Goal: Information Seeking & Learning: Learn about a topic

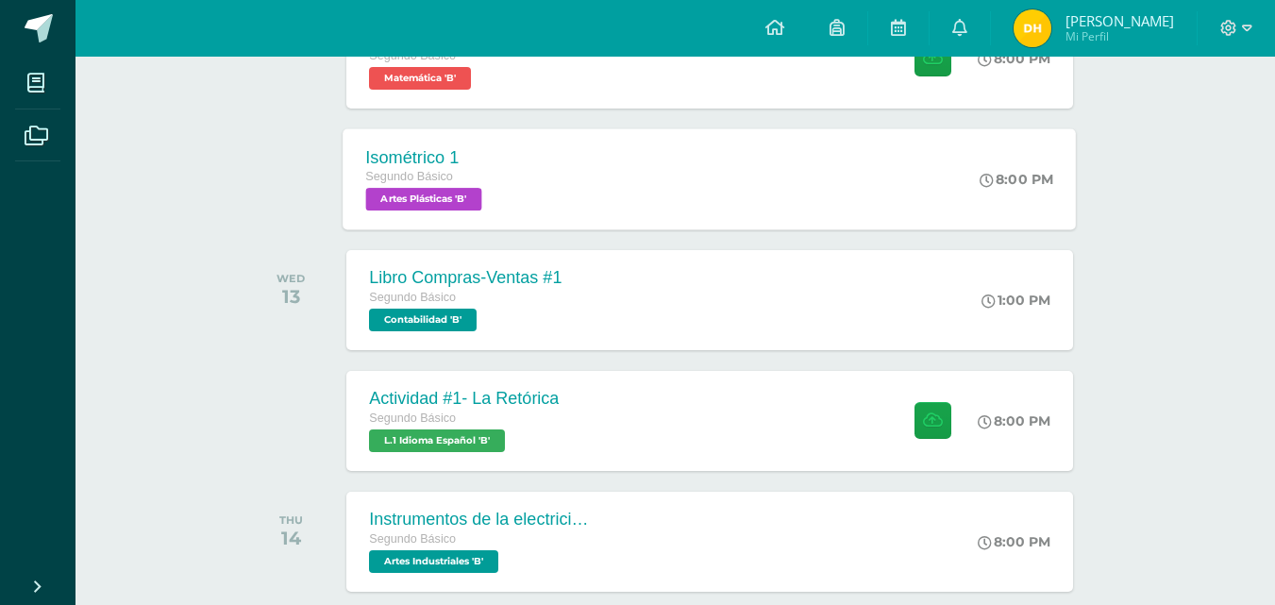
scroll to position [850, 0]
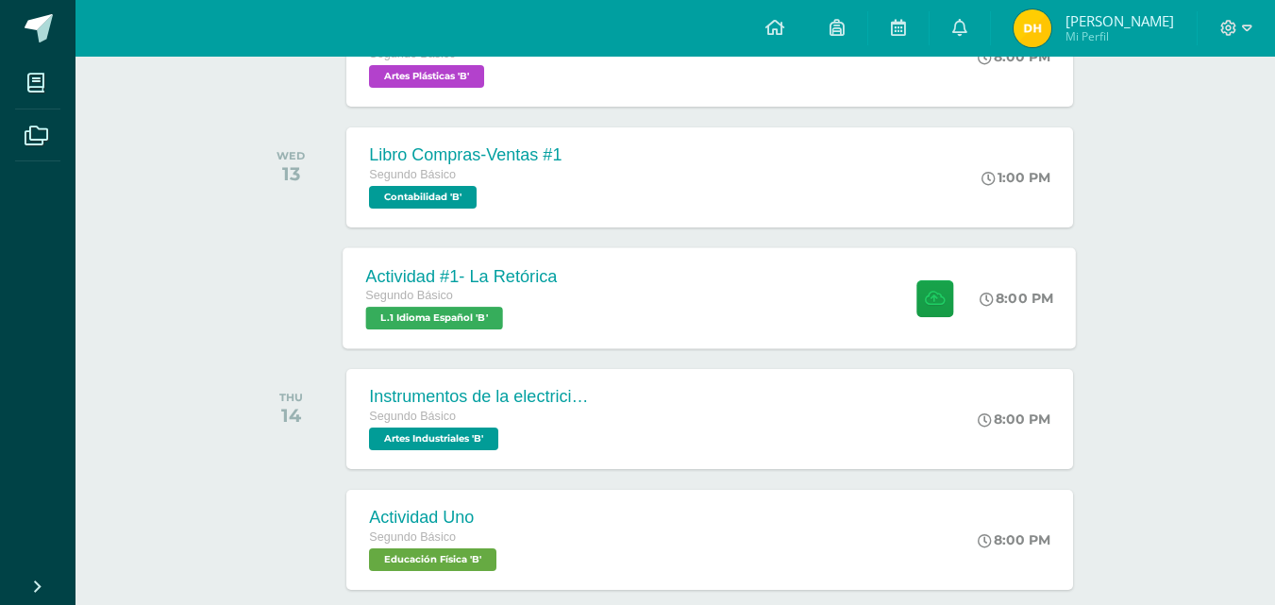
click at [594, 299] on div "Actividad #1- La Retórica Segundo Básico L.1 Idioma Español 'B' 8:00 PM Activid…" at bounding box center [710, 297] width 733 height 101
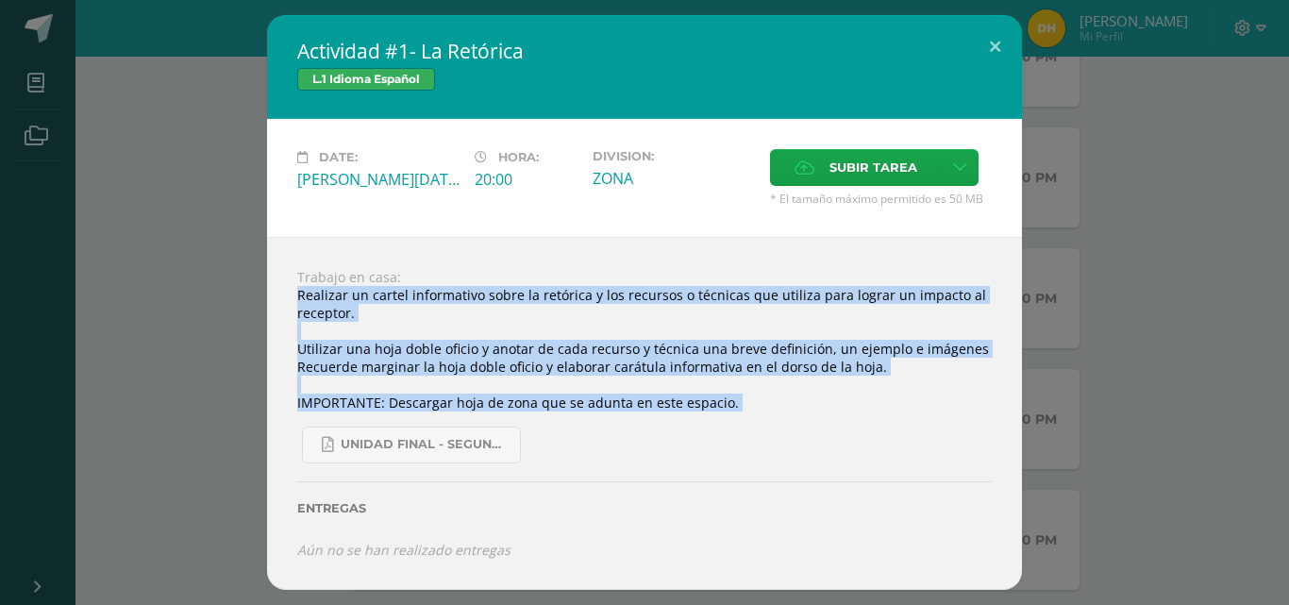
drag, startPoint x: 299, startPoint y: 294, endPoint x: 718, endPoint y: 430, distance: 440.9
click at [718, 430] on div "Trabajo en casa: Realizar un cartel informativo sobre la retórica y los recurso…" at bounding box center [644, 413] width 755 height 353
click at [721, 430] on div "UNIDAD FINAL - SEGUNDO BASICO A-B-C -.pdf" at bounding box center [644, 438] width 695 height 52
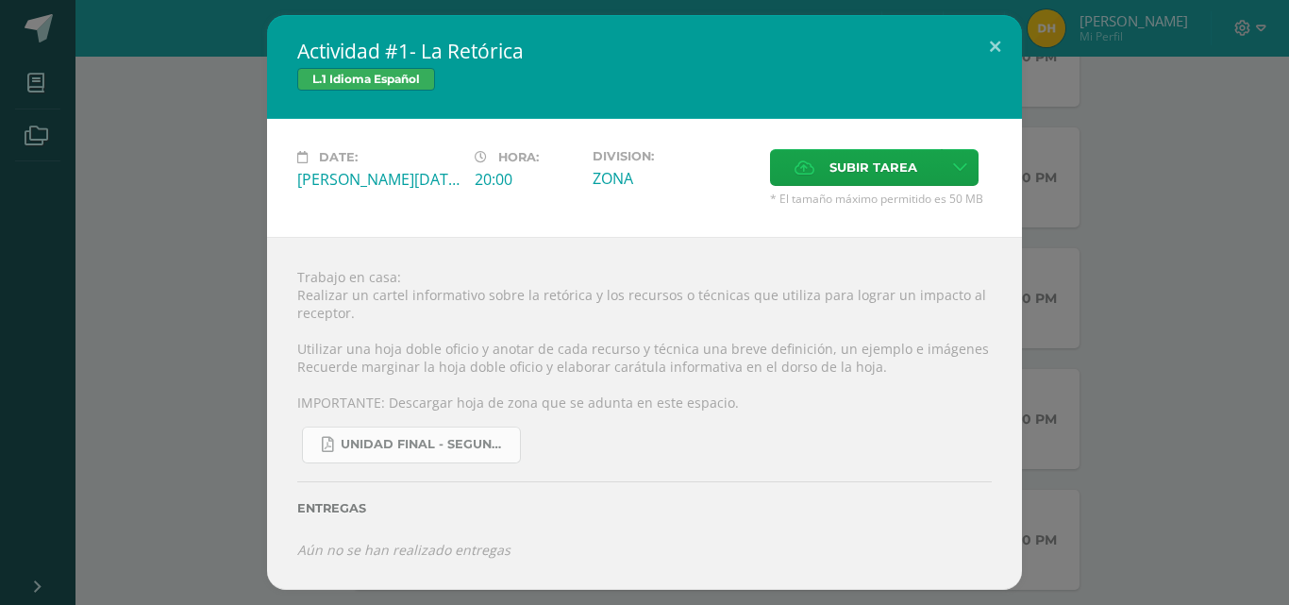
click at [431, 435] on link "UNIDAD FINAL - SEGUNDO BASICO A-B-C -.pdf" at bounding box center [411, 445] width 219 height 37
click at [1004, 45] on button at bounding box center [995, 47] width 54 height 64
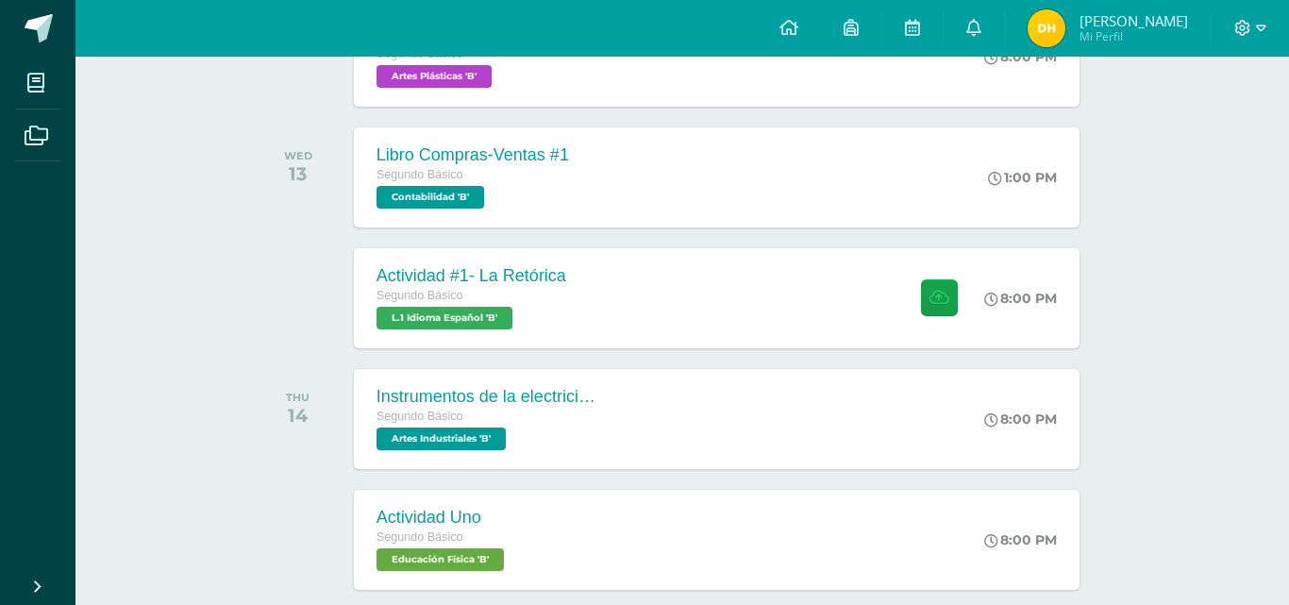
click at [1004, 45] on div "Actividad #1- La Retórica L.1 Idioma Español Date: [PERSON_NAME][DATE] Hora: 20…" at bounding box center [645, 302] width 1274 height 575
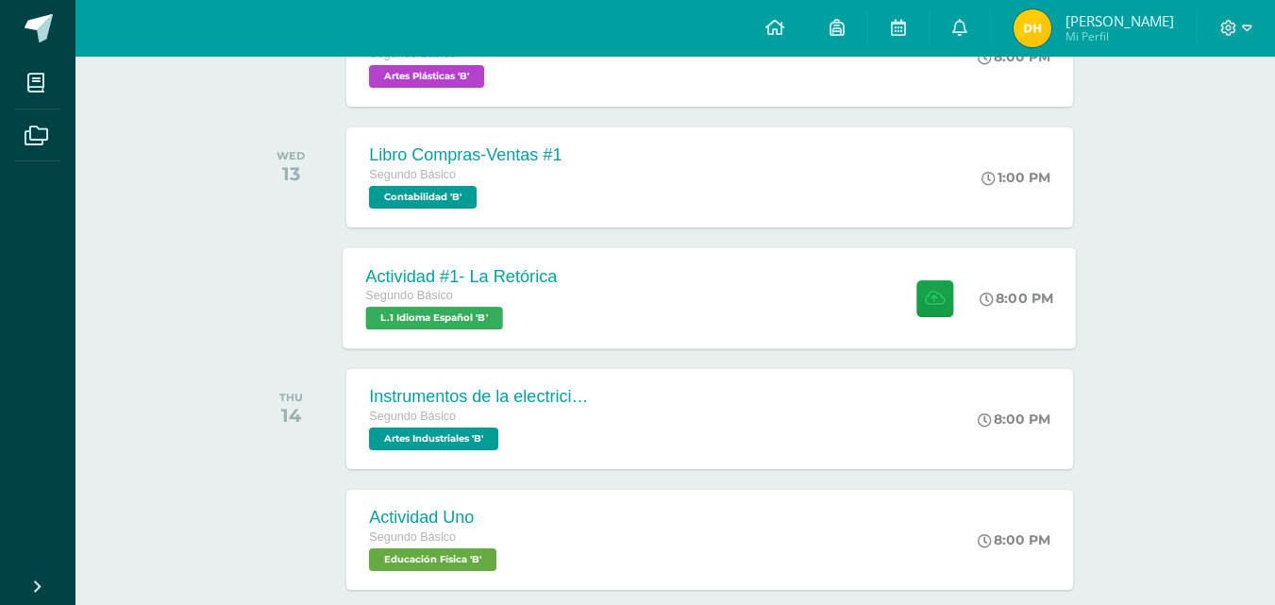
click at [779, 271] on div "Actividad #1- La Retórica Segundo Básico L.1 Idioma Español 'B' 8:00 PM Activid…" at bounding box center [710, 297] width 733 height 101
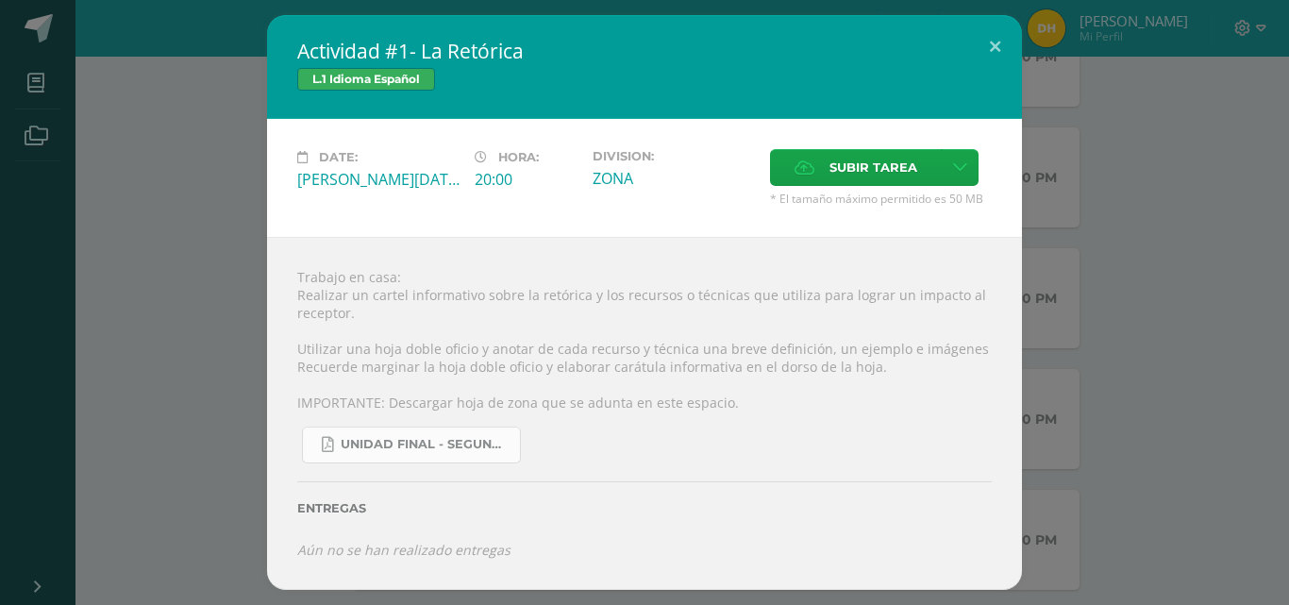
click at [375, 458] on link "UNIDAD FINAL - SEGUNDO BASICO A-B-C -.pdf" at bounding box center [411, 445] width 219 height 37
click at [1001, 63] on button at bounding box center [995, 47] width 54 height 64
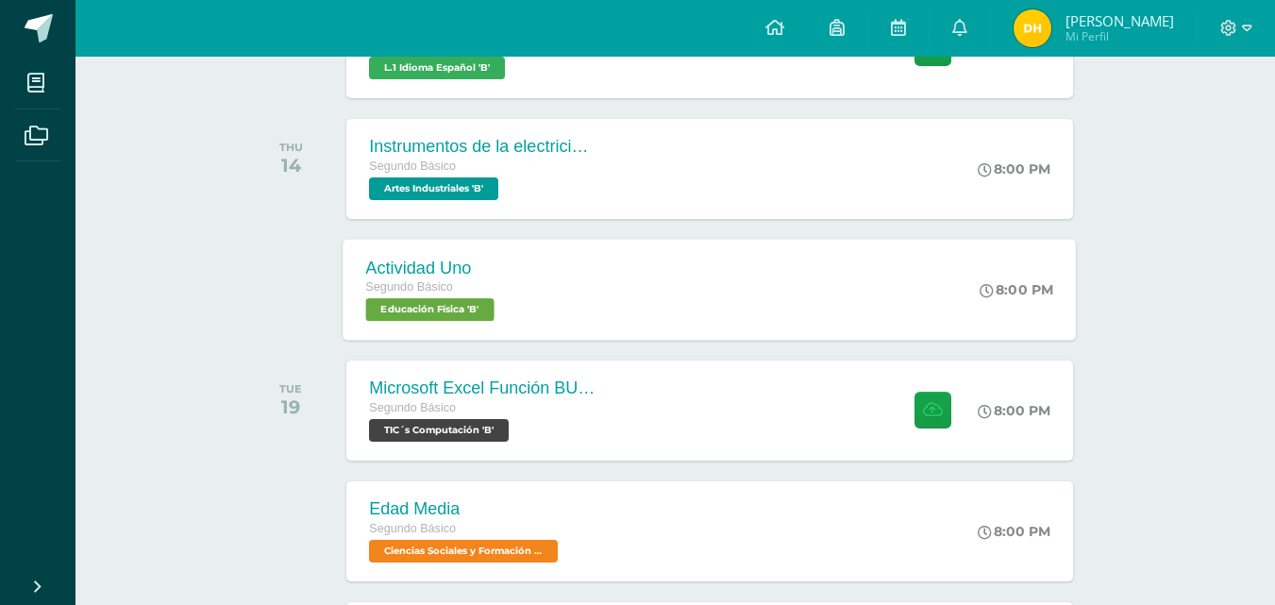
scroll to position [1133, 0]
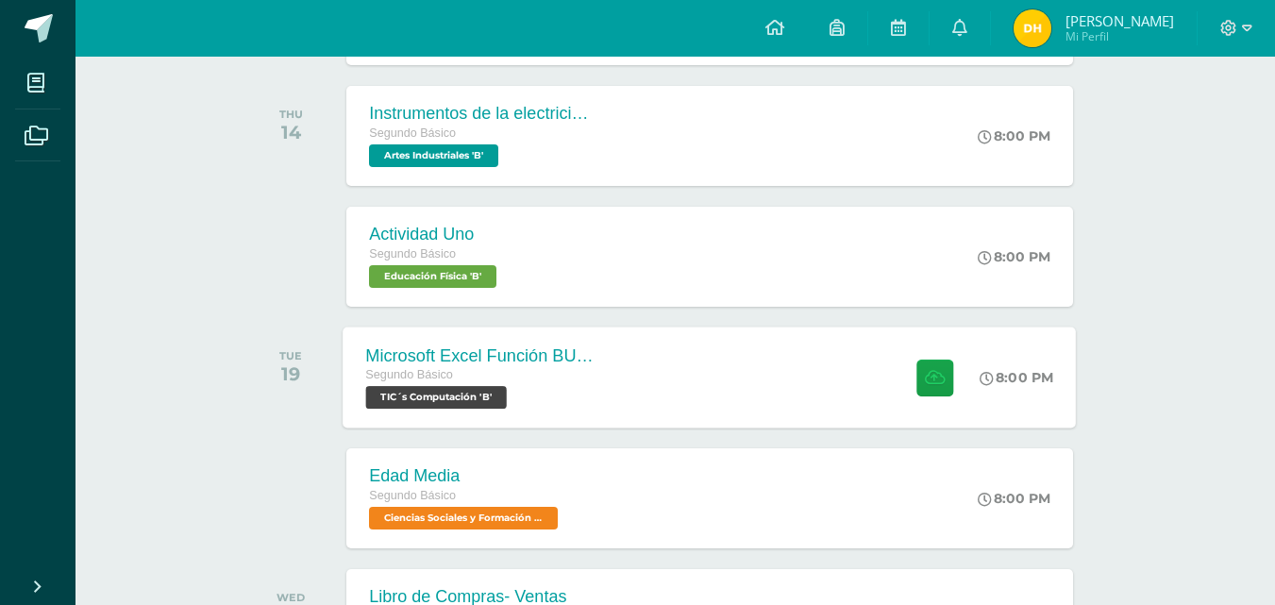
click at [682, 413] on div "Microsoft Excel Función BUSCAR Segundo Básico TIC´s Computación 'B' 8:00 PM Mic…" at bounding box center [710, 377] width 733 height 101
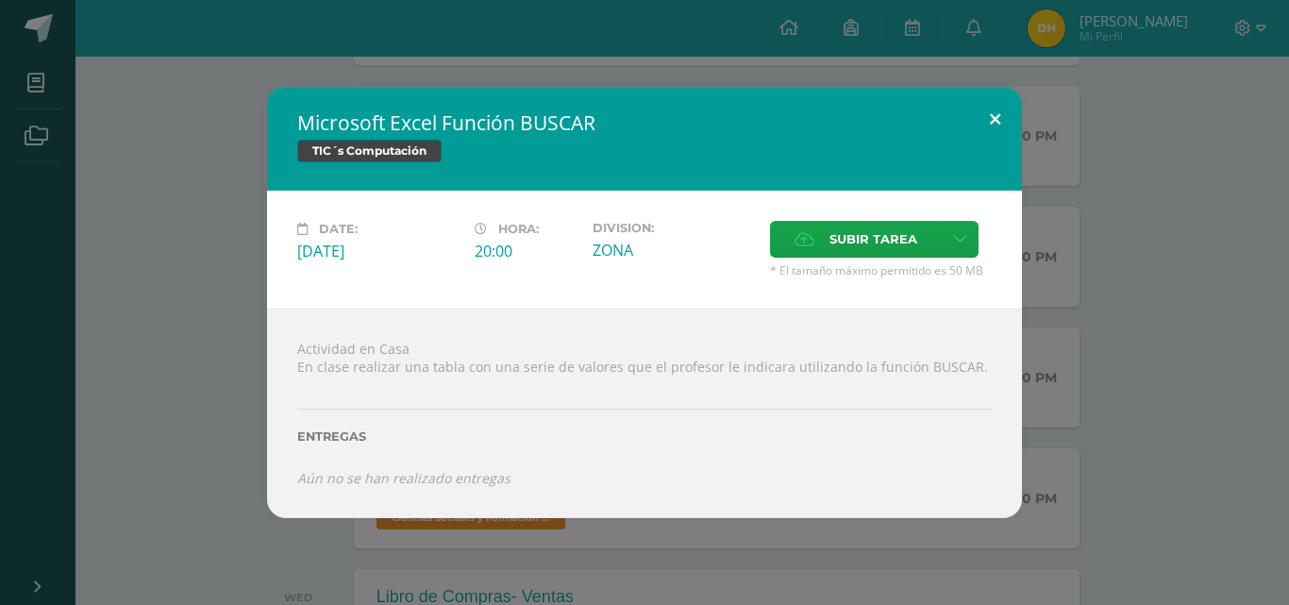
click at [991, 147] on div "Microsoft Excel Función BUSCAR TIC´s Computación Date: [DATE] Hora: 20:00 Divis…" at bounding box center [644, 302] width 755 height 430
click at [993, 131] on button at bounding box center [995, 119] width 54 height 64
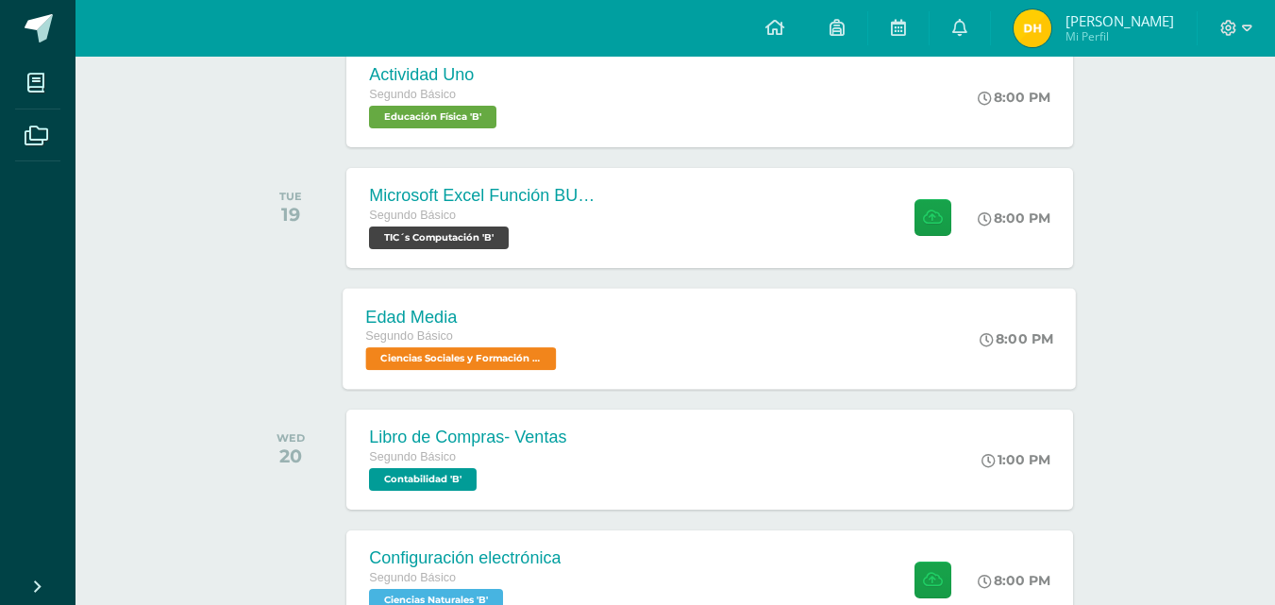
scroll to position [1321, 0]
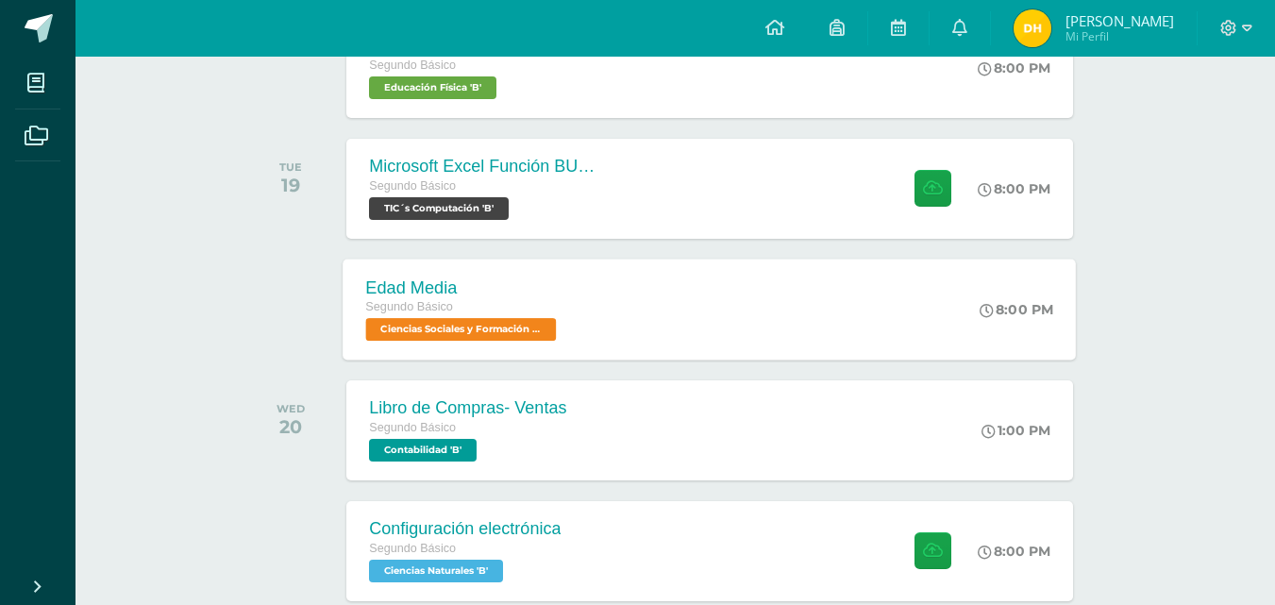
click at [756, 334] on div "Edad Media Segundo Básico Ciencias Sociales y Formación Ciudadana 'B' 8:00 PM E…" at bounding box center [710, 309] width 733 height 101
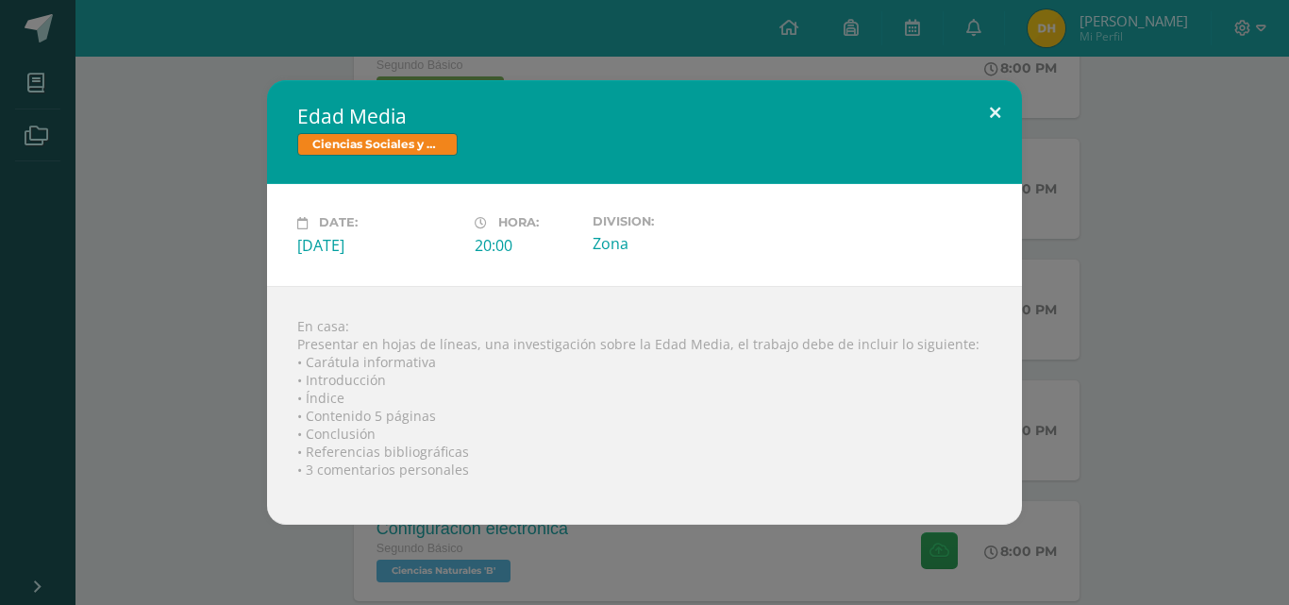
click at [992, 99] on button at bounding box center [995, 112] width 54 height 64
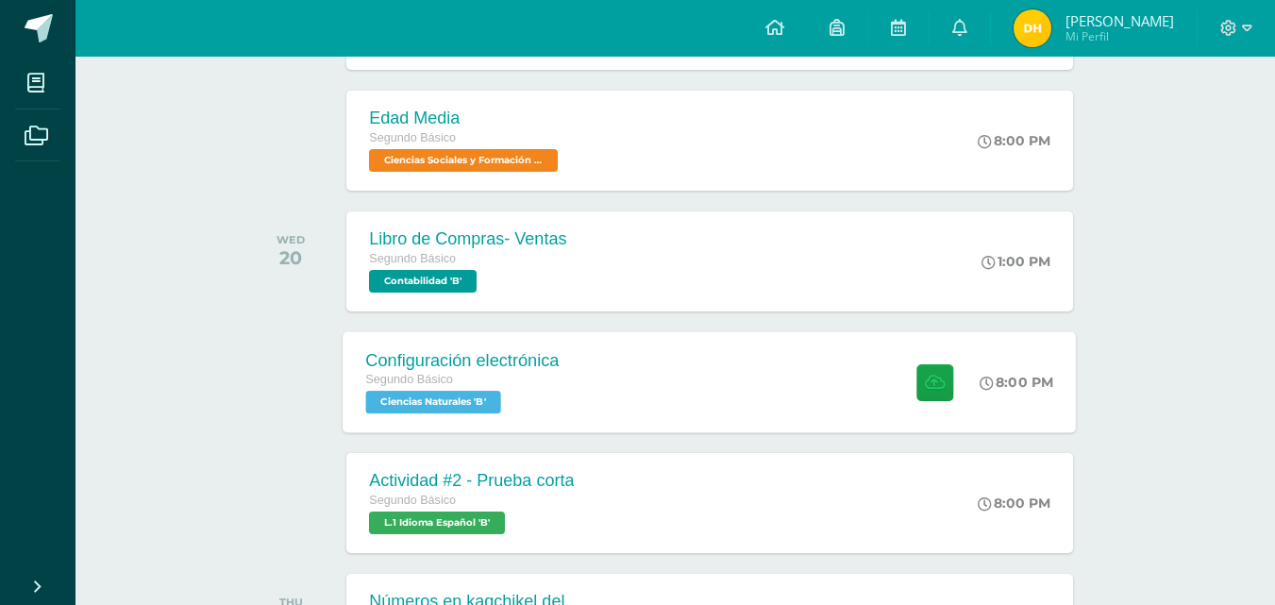
scroll to position [1510, 0]
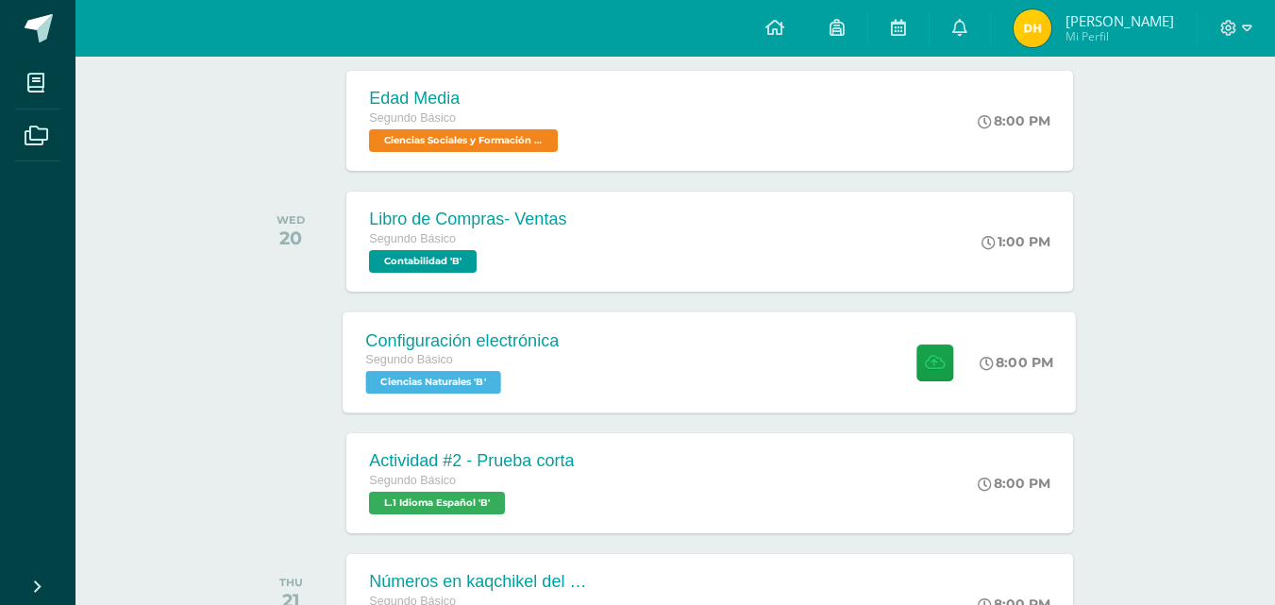
click at [571, 349] on div "Configuración electrónica Segundo Básico Ciencias Naturales 'B'" at bounding box center [463, 361] width 239 height 101
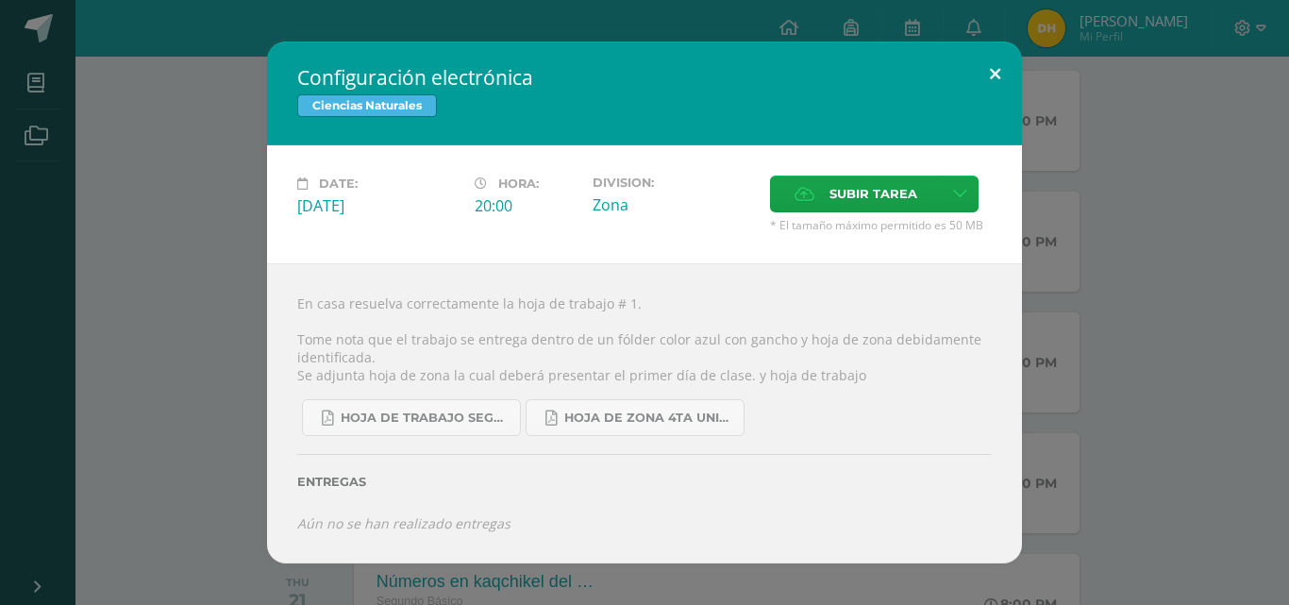
click at [1005, 64] on button at bounding box center [995, 74] width 54 height 64
